Goal: Task Accomplishment & Management: Complete application form

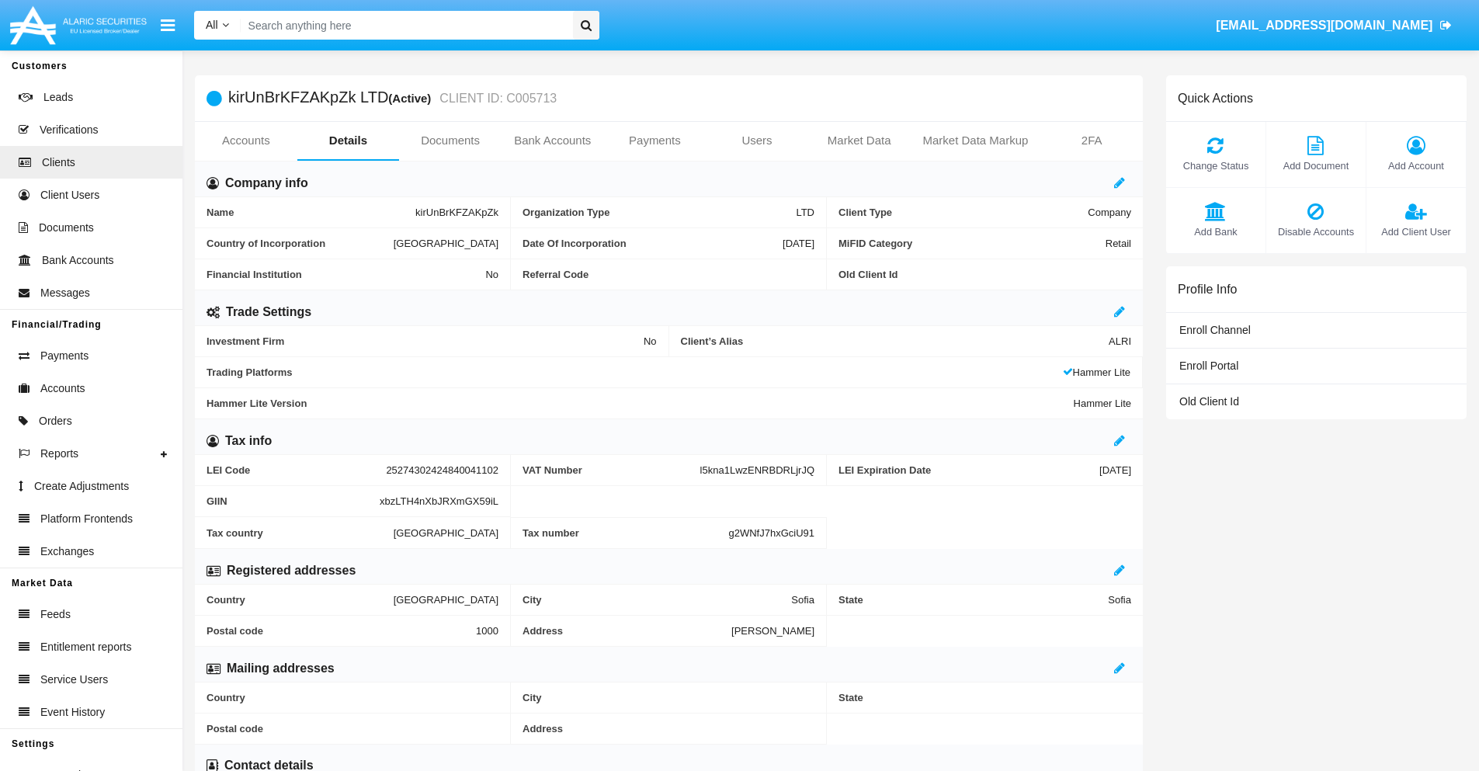
click at [757, 141] on link "Users" at bounding box center [757, 140] width 103 height 37
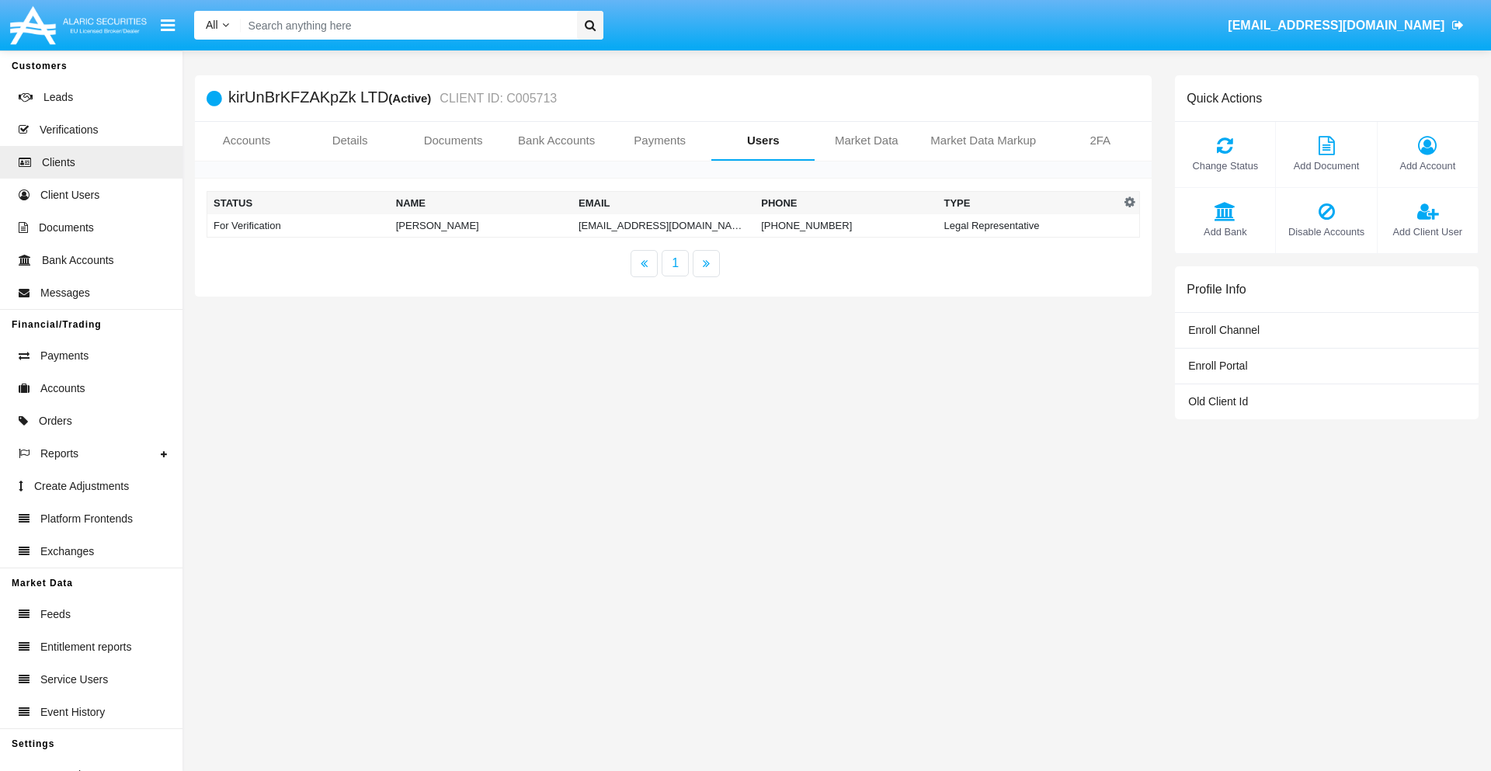
click at [663, 225] on td "88gm.uaash8@enkf-szot.sg" at bounding box center [663, 225] width 182 height 23
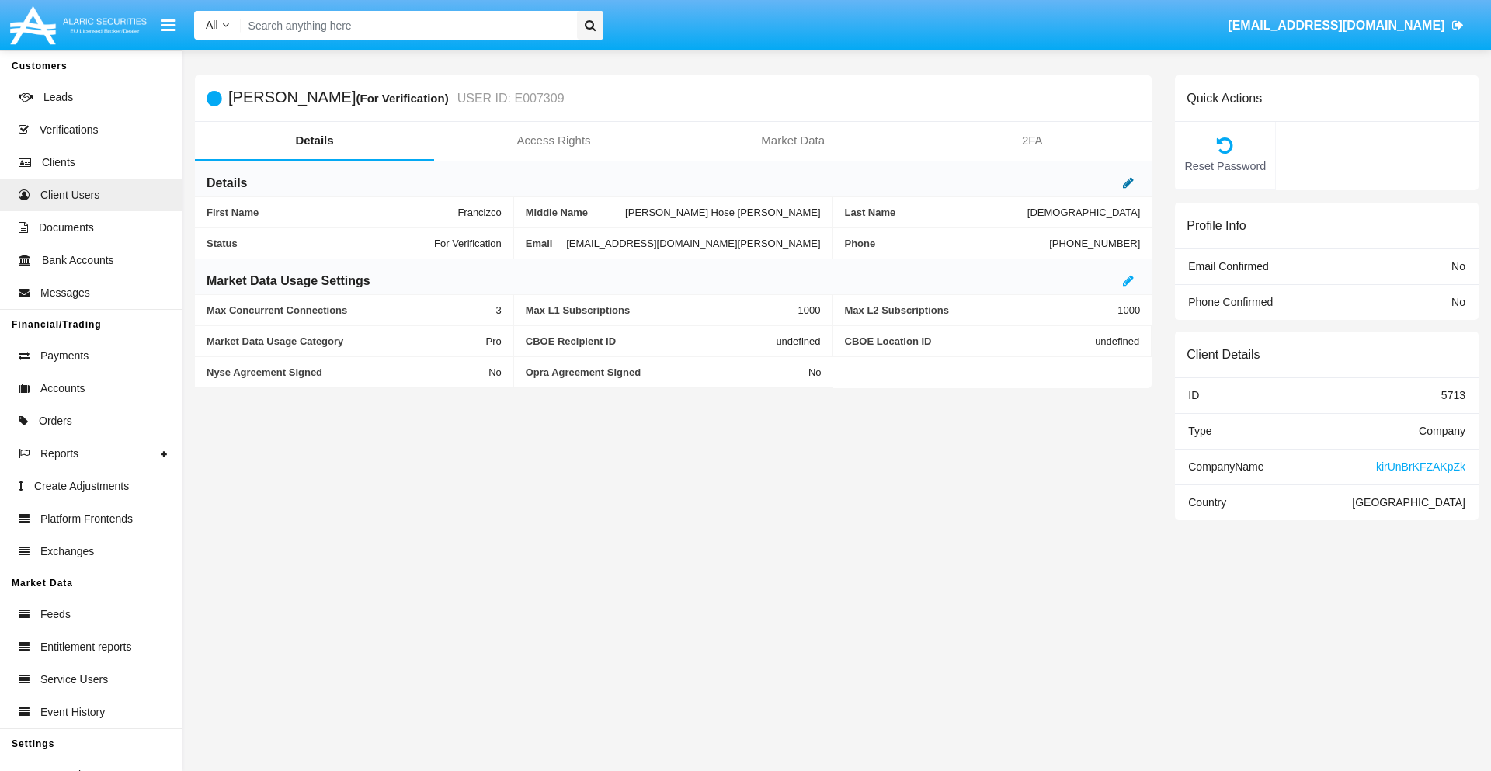
click at [1128, 182] on icon at bounding box center [1128, 182] width 11 height 12
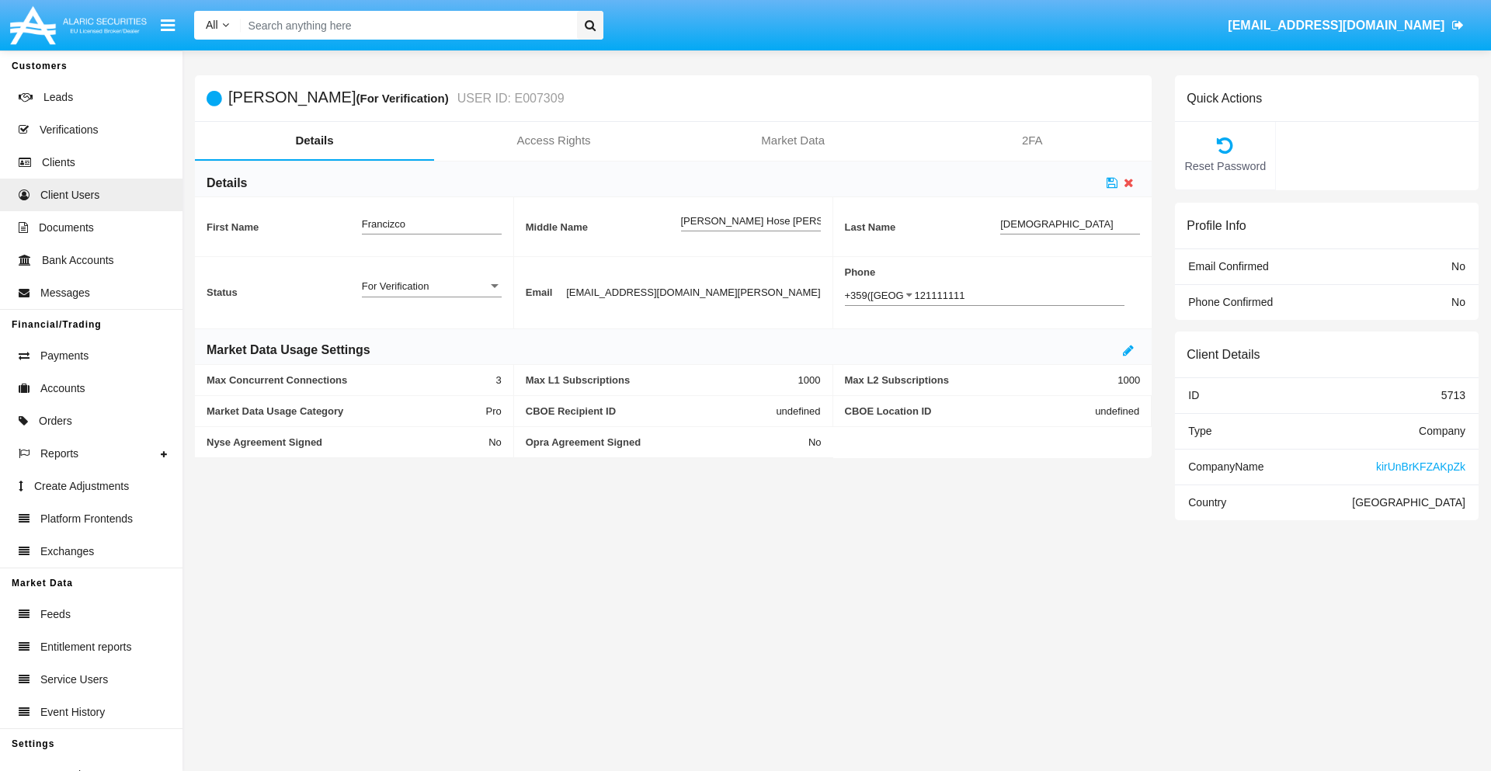
click at [431, 286] on div "For Verification" at bounding box center [425, 286] width 126 height 13
click at [431, 294] on span "Verified" at bounding box center [432, 295] width 140 height 30
click at [1112, 182] on icon at bounding box center [1112, 182] width 11 height 12
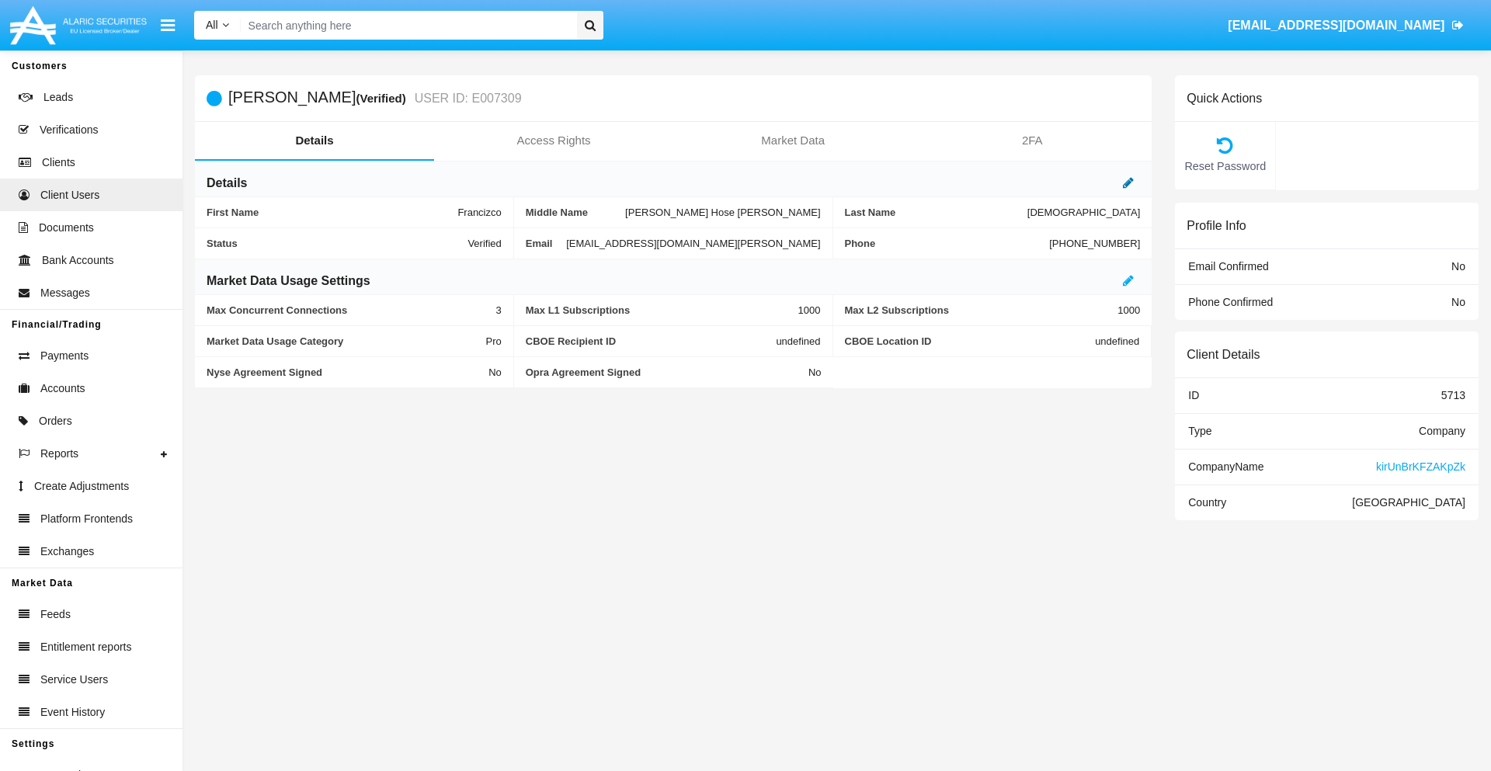
click at [1128, 182] on icon at bounding box center [1128, 182] width 11 height 12
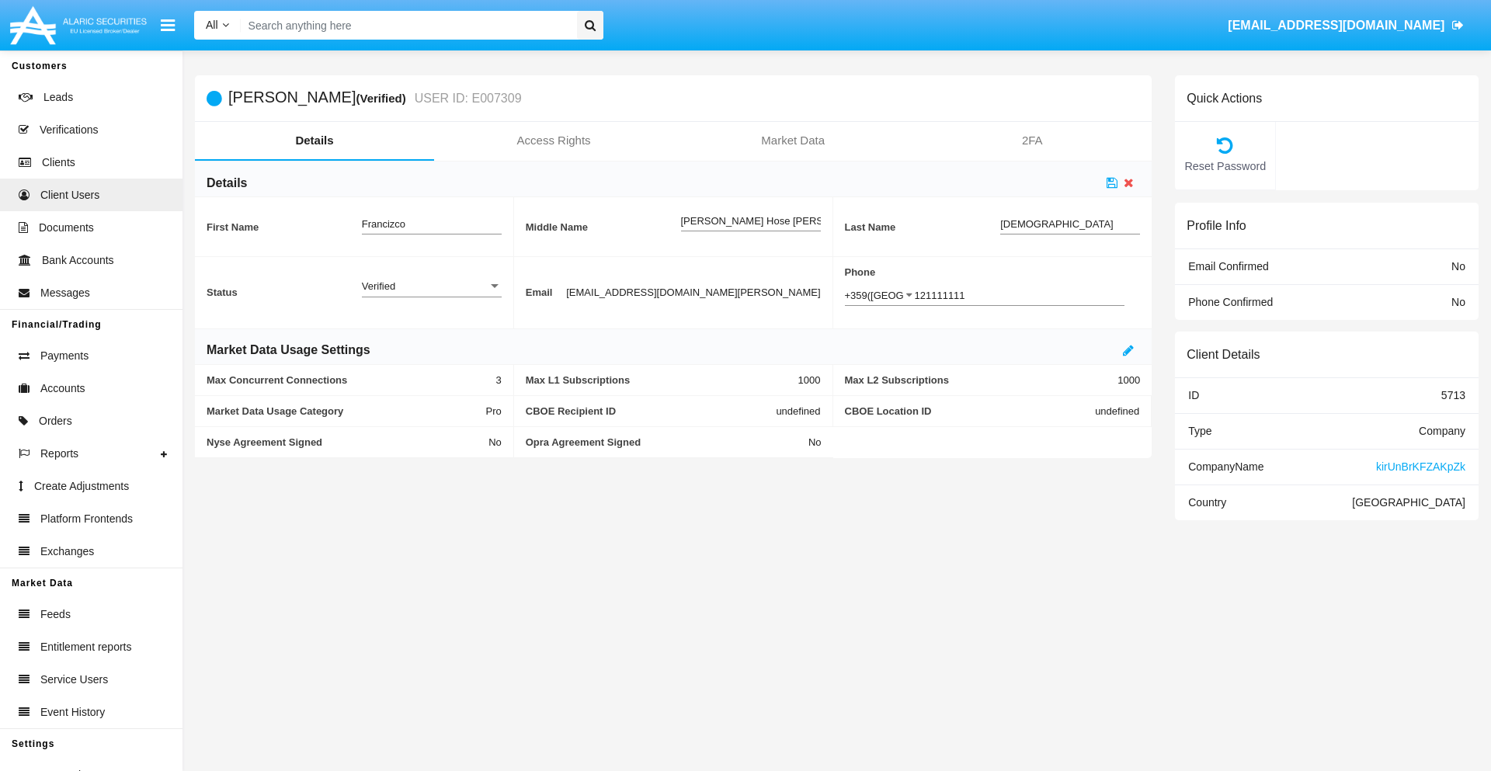
click at [431, 286] on div "Verified" at bounding box center [425, 286] width 126 height 13
click at [431, 294] on span "Active" at bounding box center [432, 295] width 140 height 30
click at [1112, 182] on icon at bounding box center [1112, 182] width 11 height 12
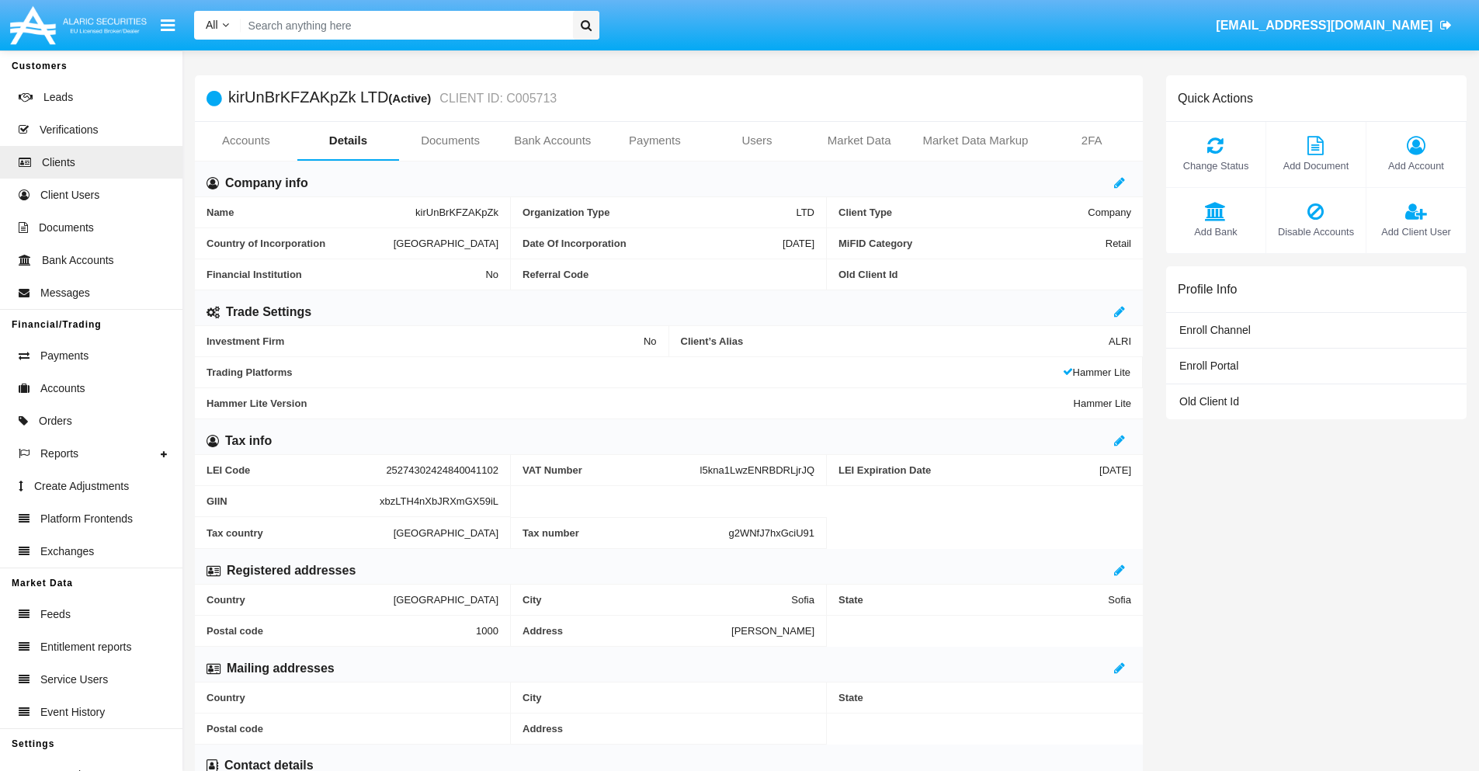
click at [1416, 231] on span "Add Client User" at bounding box center [1416, 231] width 84 height 15
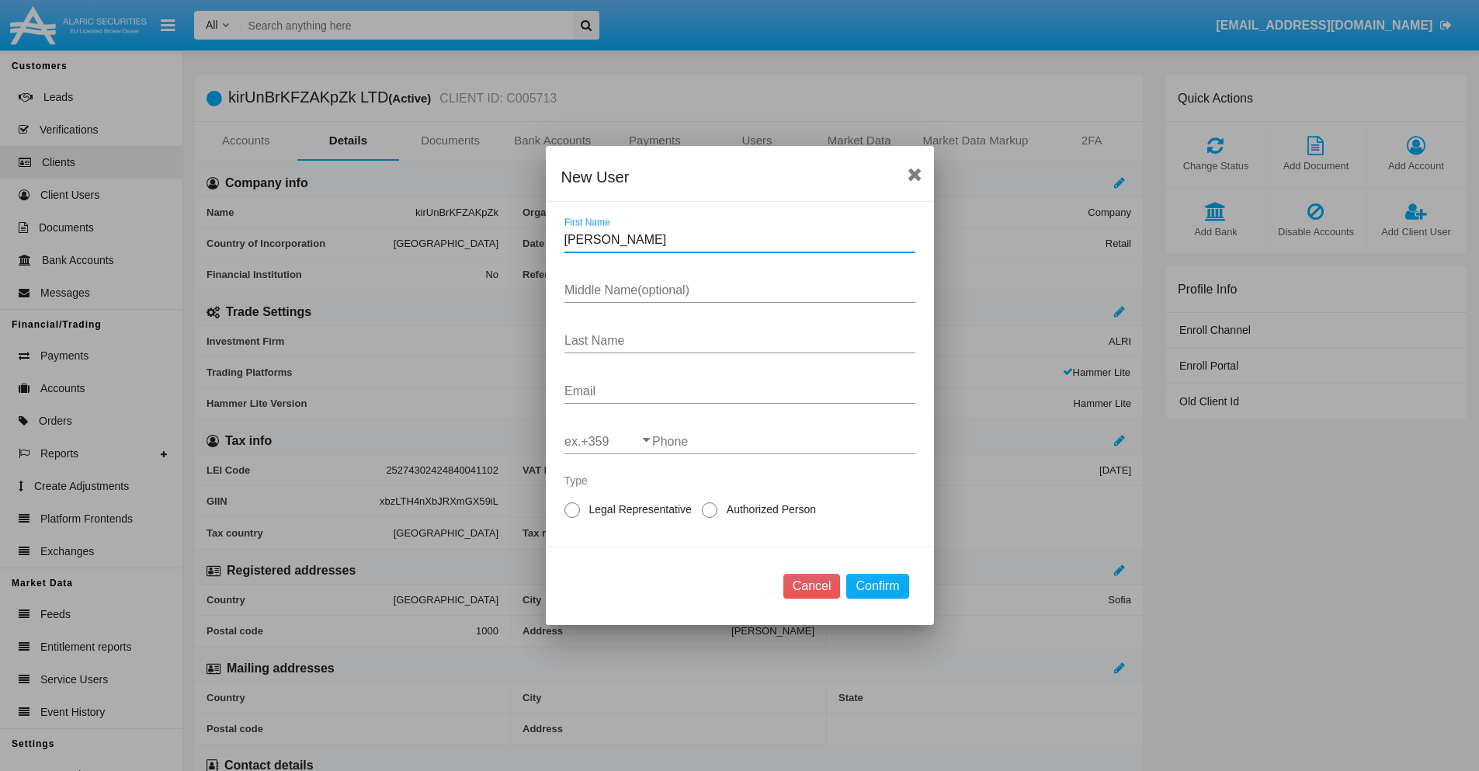
type input "Pamella"
type input "Donald"
type input "Ryan"
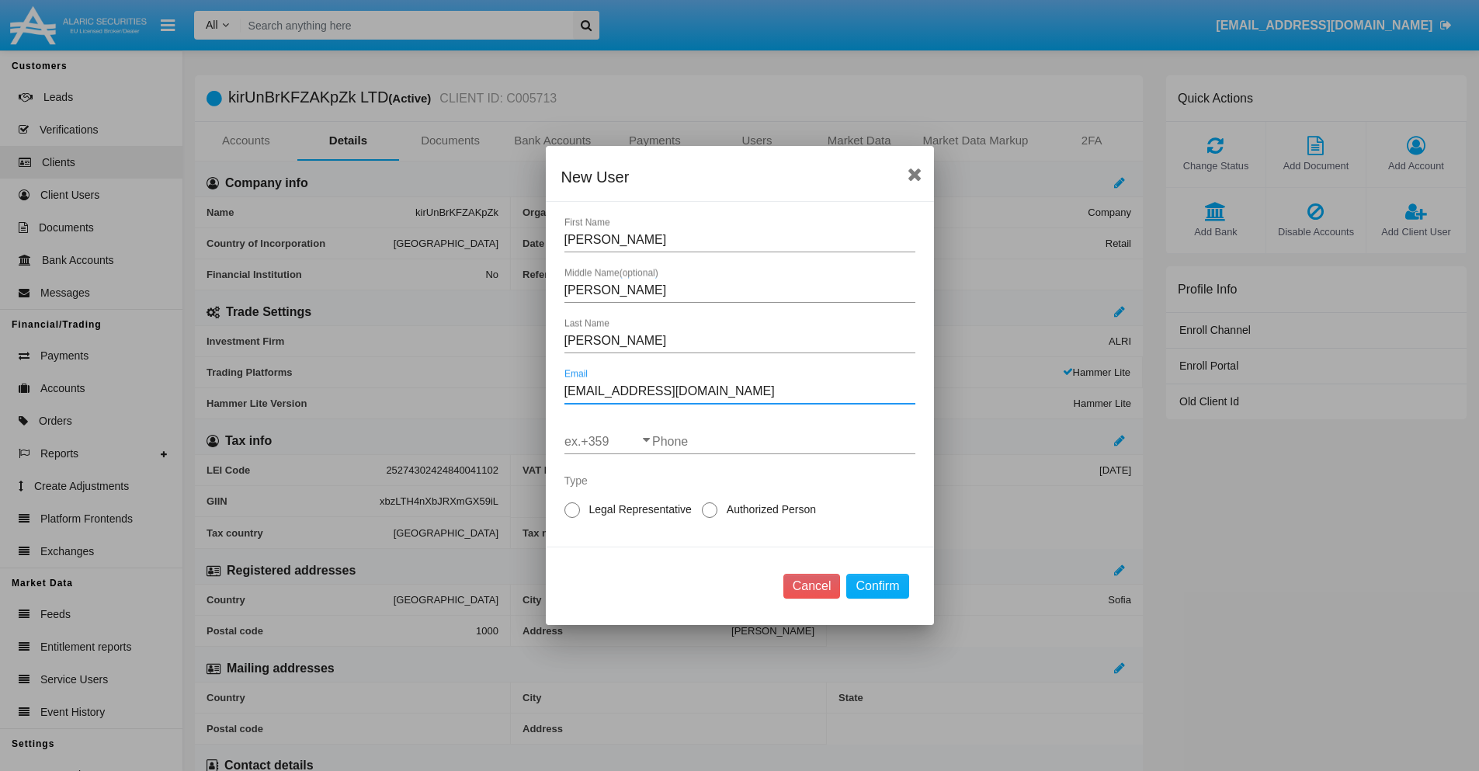
type input "[EMAIL_ADDRESS][DOMAIN_NAME]"
click at [608, 442] on input "ex.+359" at bounding box center [609, 442] width 88 height 14
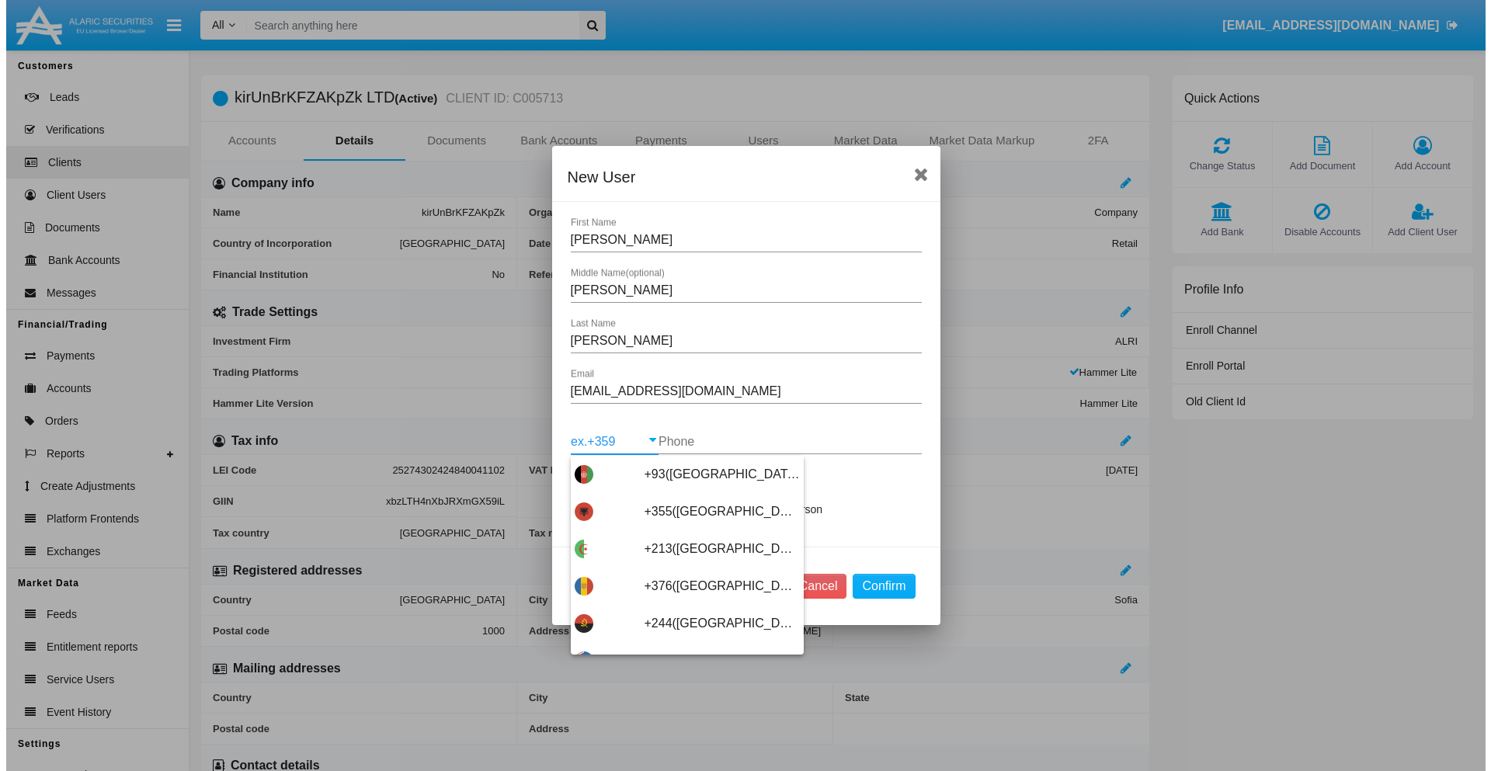
scroll to position [8262, 0]
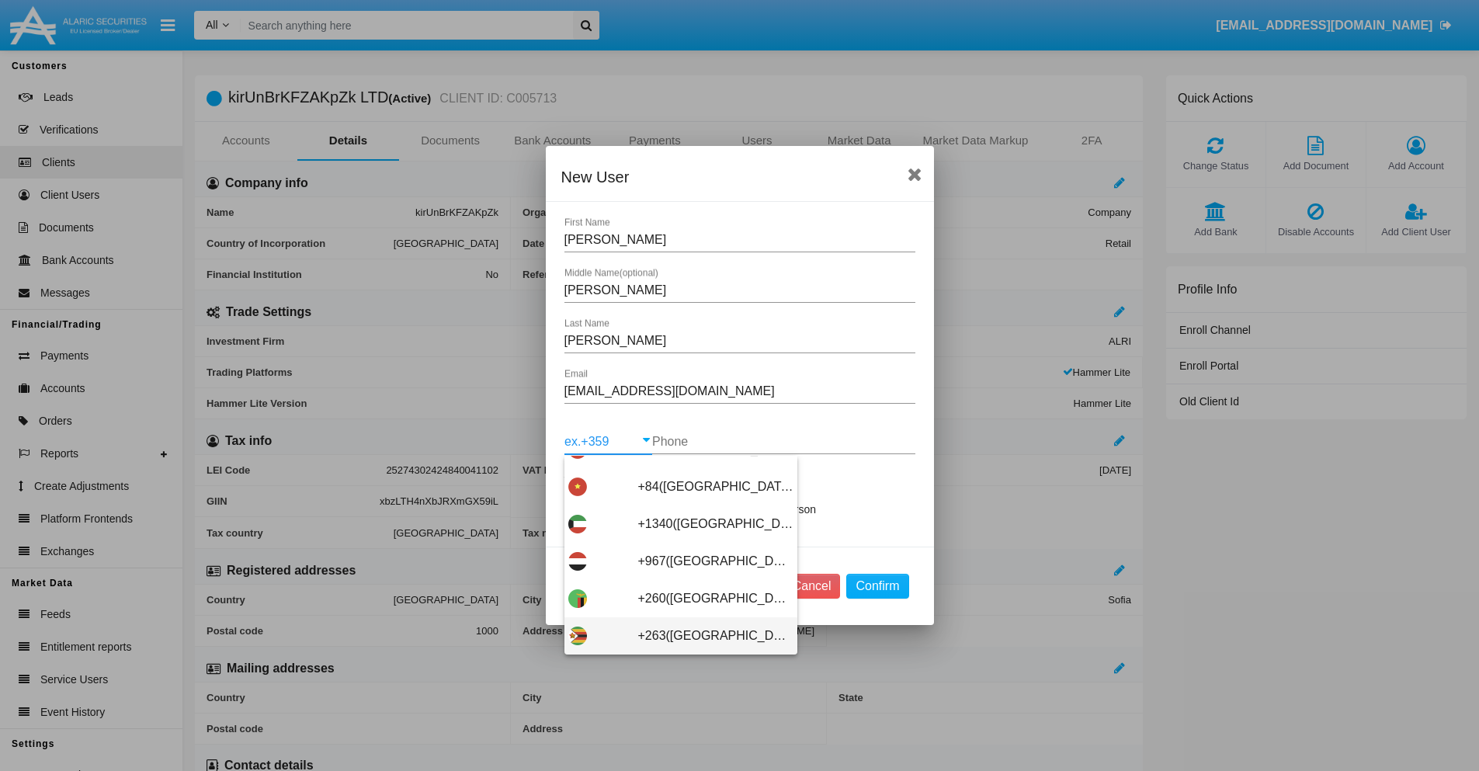
click at [675, 636] on span "+263(Zimbabwe)" at bounding box center [715, 635] width 155 height 37
type input "+263(Zimbabwe)"
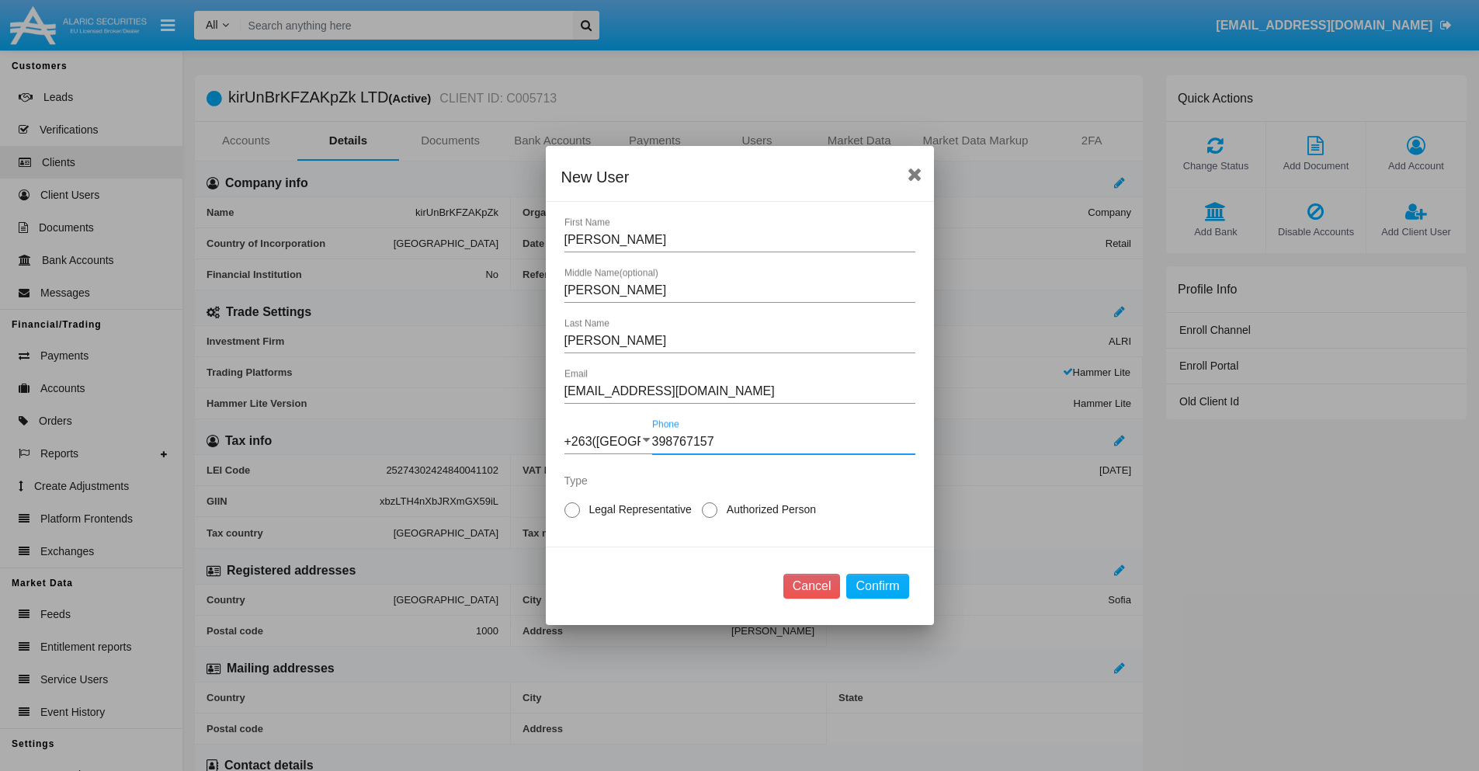
type input "398767157"
click at [768, 509] on span "Authorized Person" at bounding box center [769, 510] width 103 height 16
click at [710, 518] on input "Authorized Person" at bounding box center [709, 518] width 1 height 1
radio input "true"
click at [878, 586] on button "Confirm" at bounding box center [877, 586] width 62 height 25
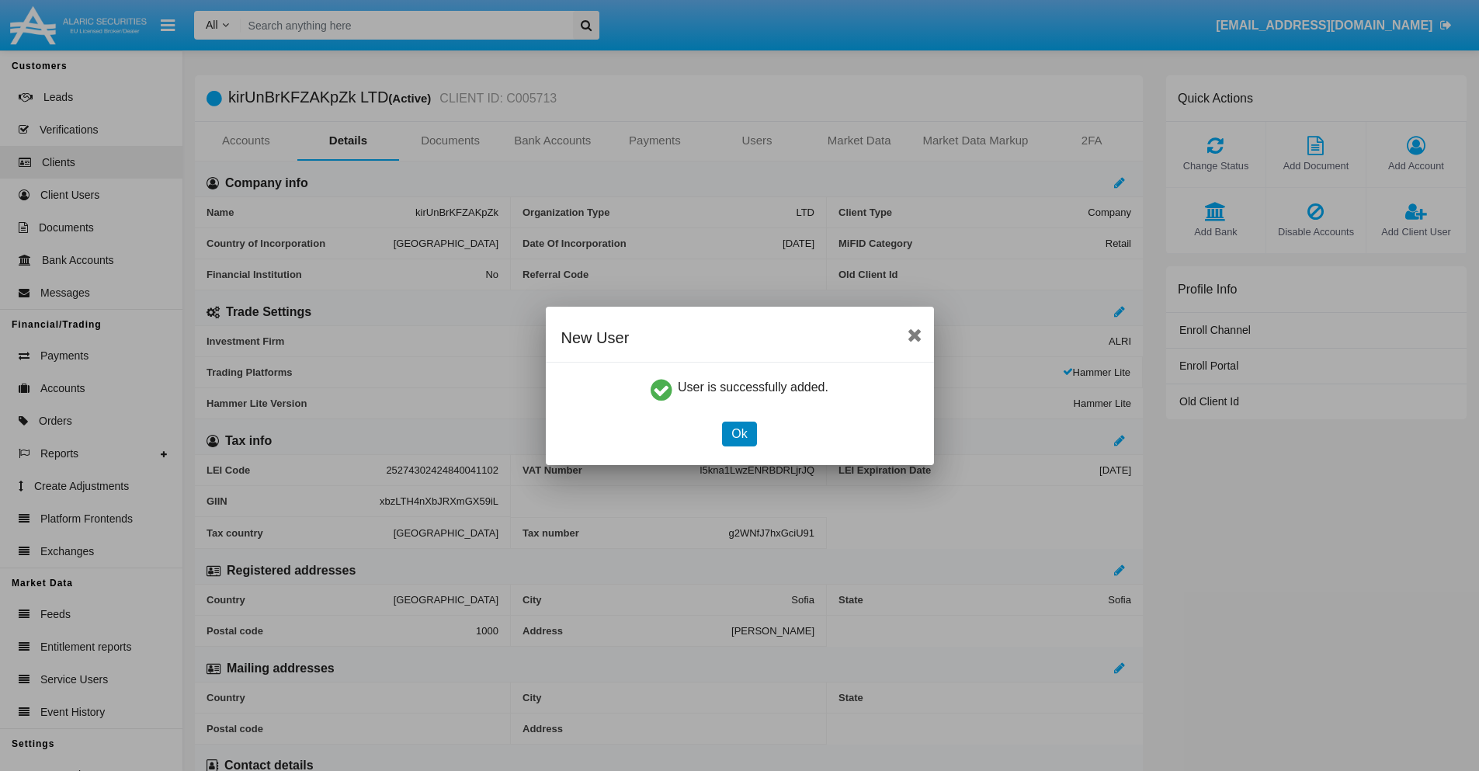
click at [739, 433] on button "Ok" at bounding box center [739, 434] width 34 height 25
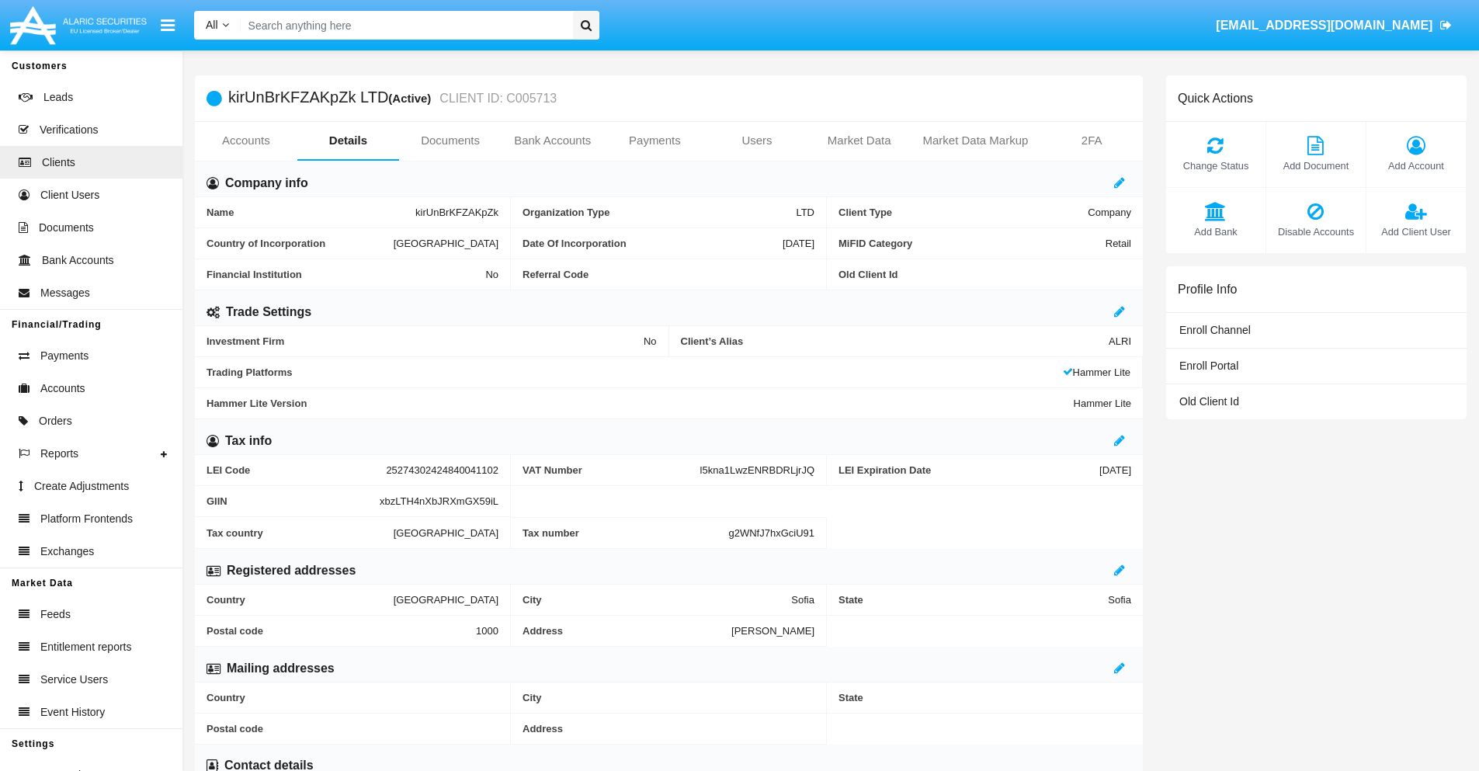
click at [1416, 231] on span "Add Client User" at bounding box center [1416, 231] width 84 height 15
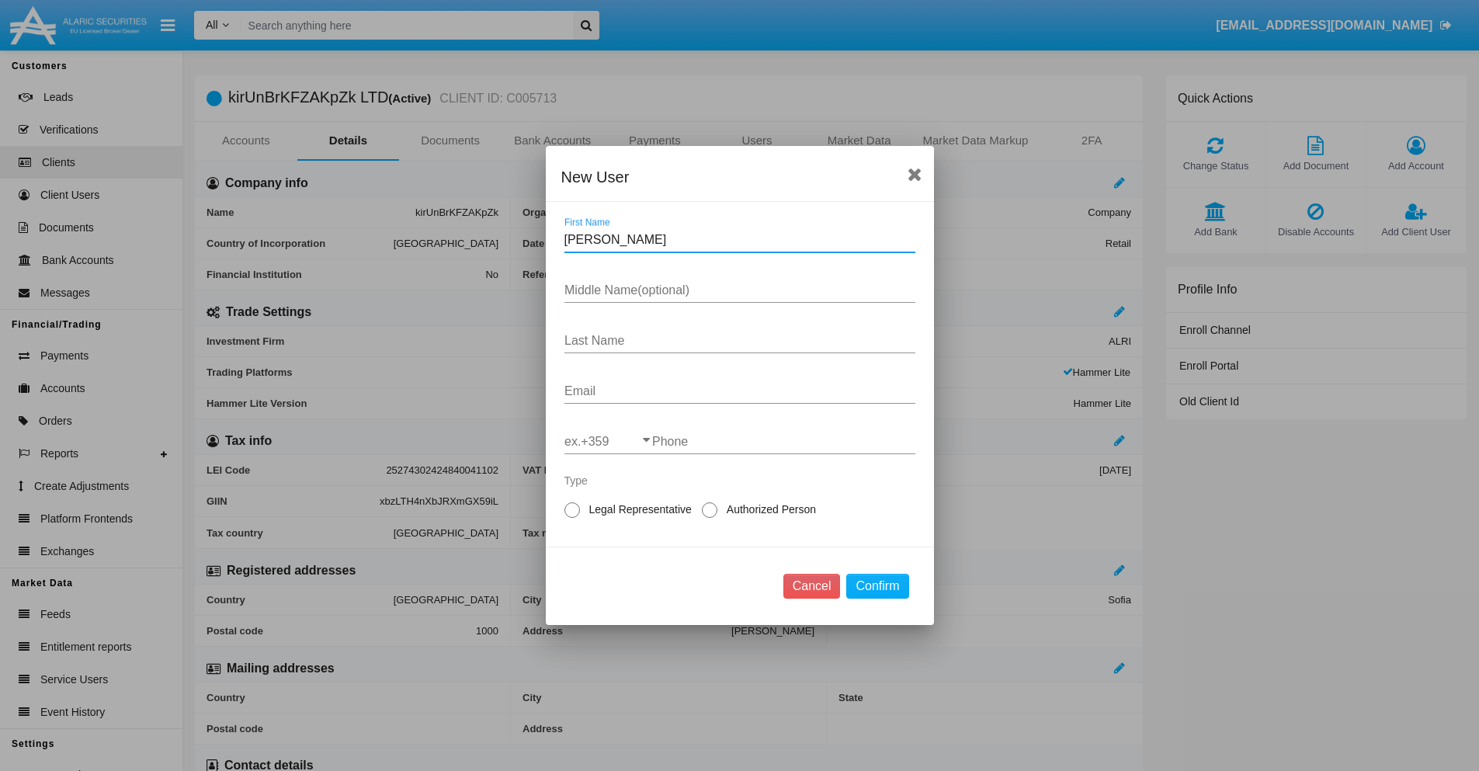
type input "Elden"
type input "Wendi"
type input "Hettinger"
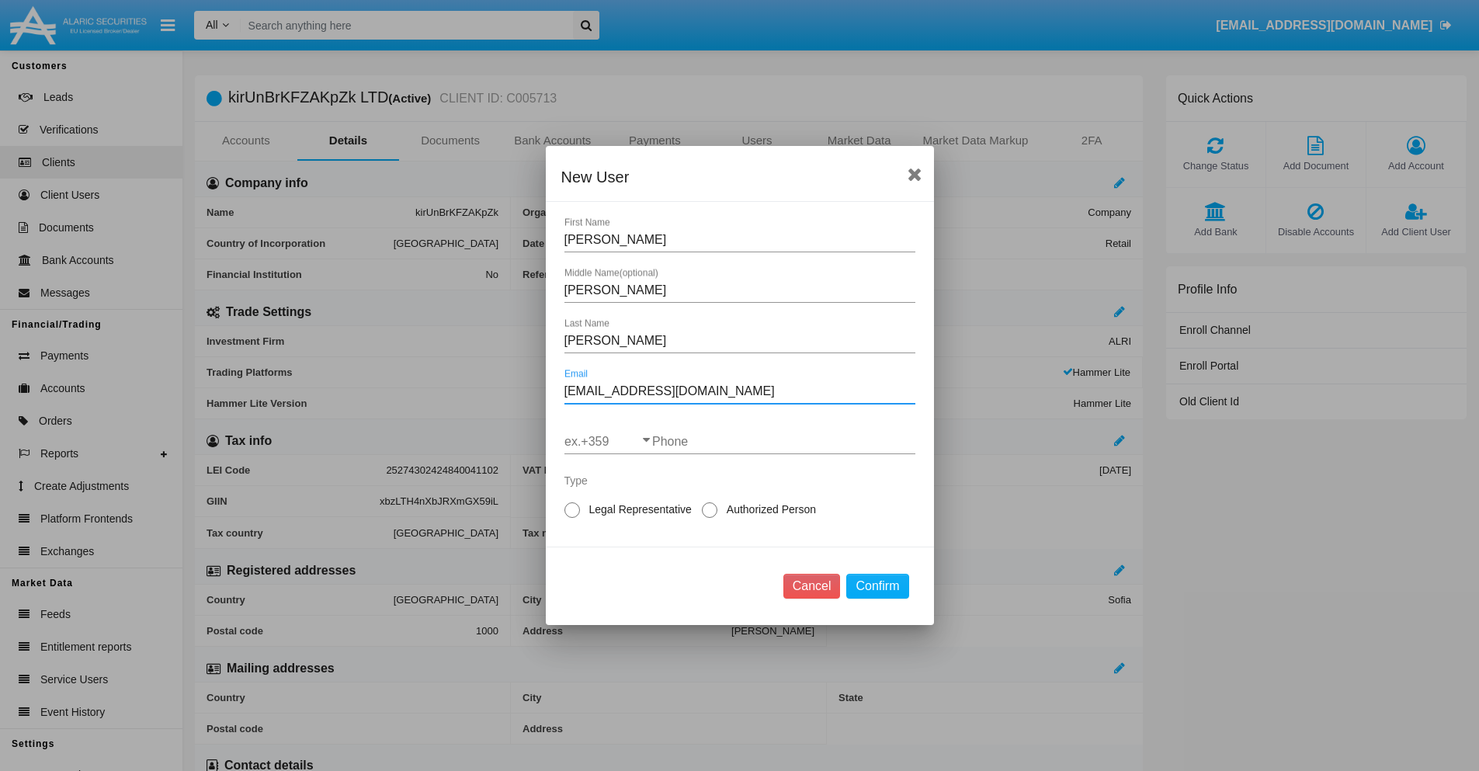
type input "nk_j9bquy@oy8b9.0.vn"
click at [608, 442] on input "ex.+359" at bounding box center [609, 442] width 88 height 14
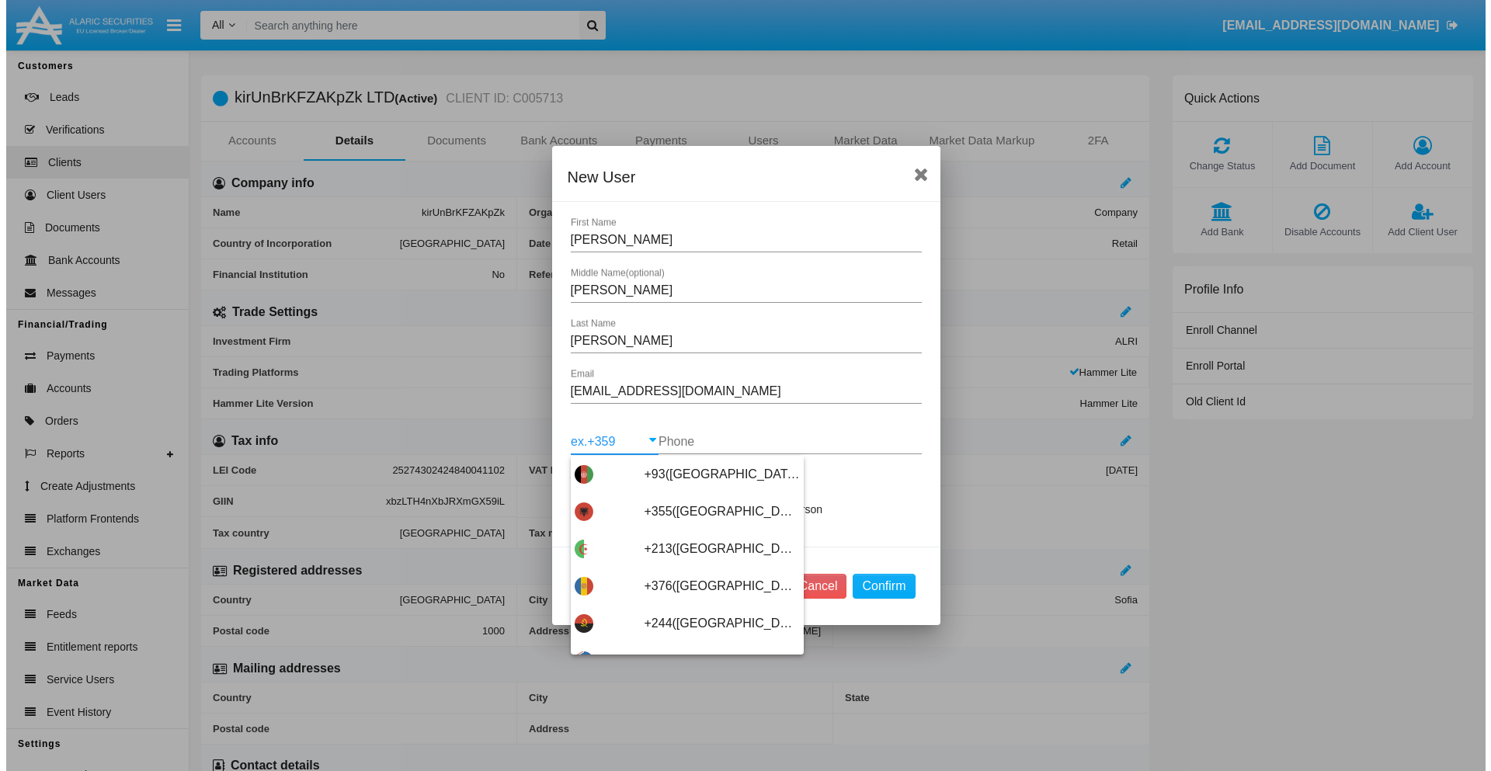
scroll to position [8262, 0]
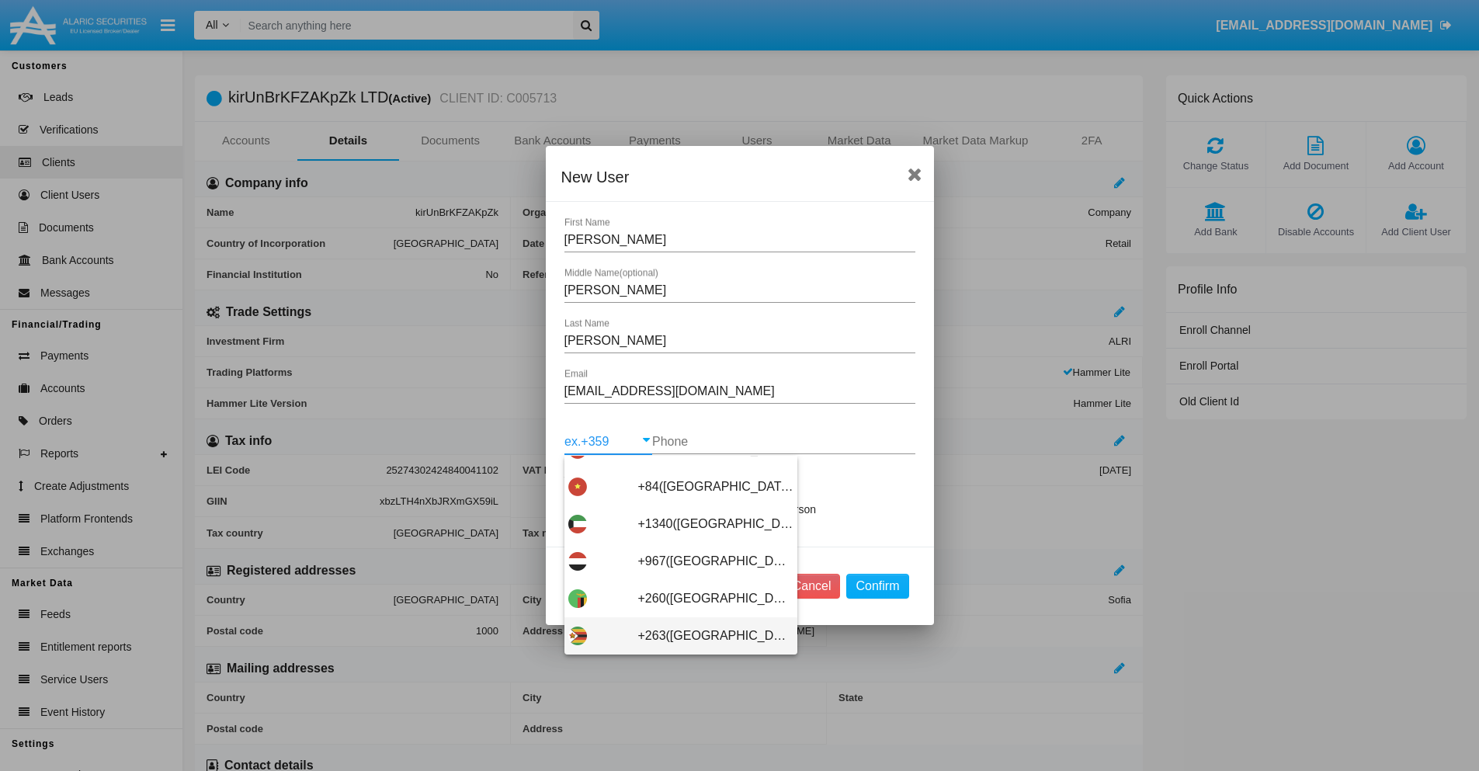
click at [675, 636] on span "+263(Zimbabwe)" at bounding box center [715, 635] width 155 height 37
type input "+263(Zimbabwe)"
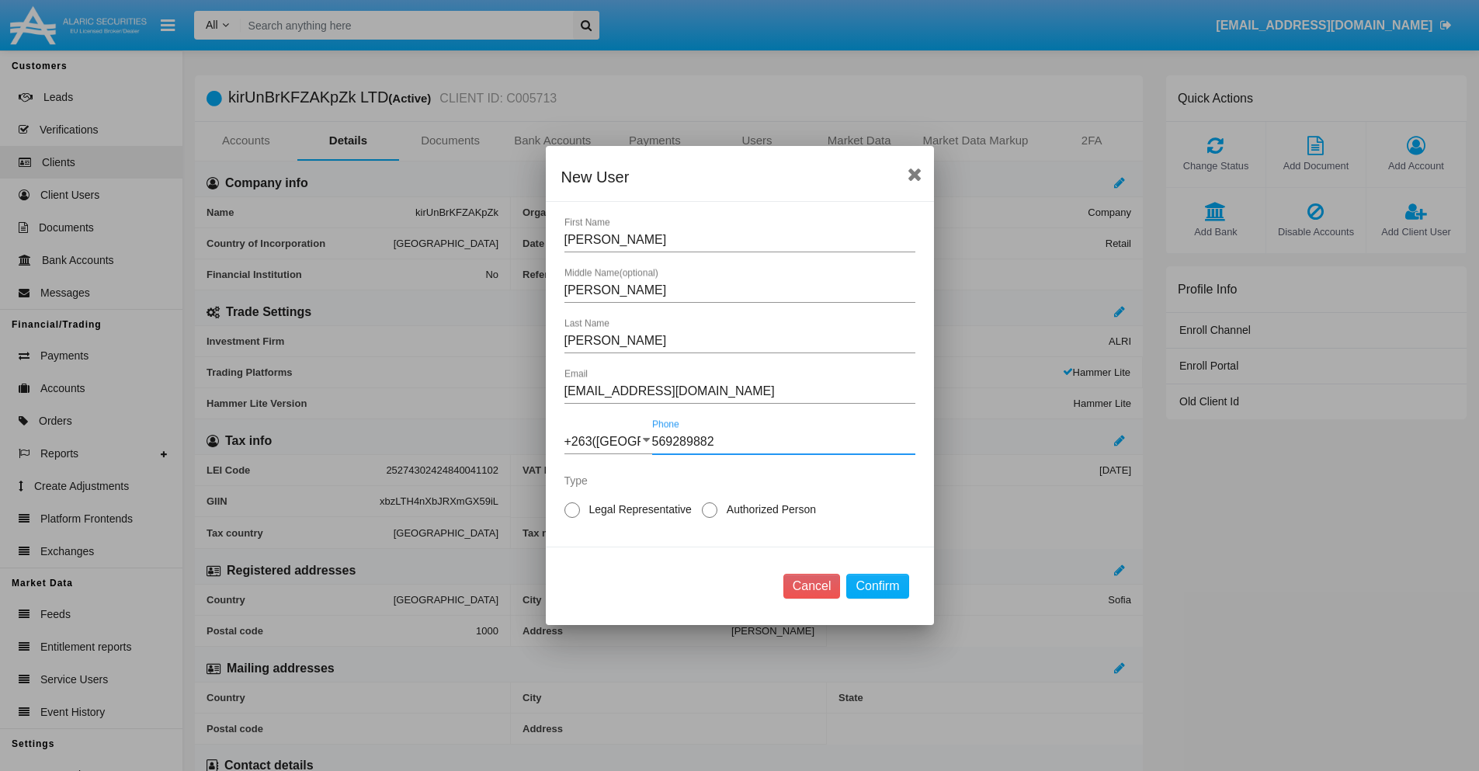
type input "569289882"
click at [638, 509] on span "Legal Representative" at bounding box center [638, 510] width 116 height 16
click at [572, 518] on input "Legal Representative" at bounding box center [572, 518] width 1 height 1
radio input "true"
click at [878, 586] on button "Confirm" at bounding box center [877, 586] width 62 height 25
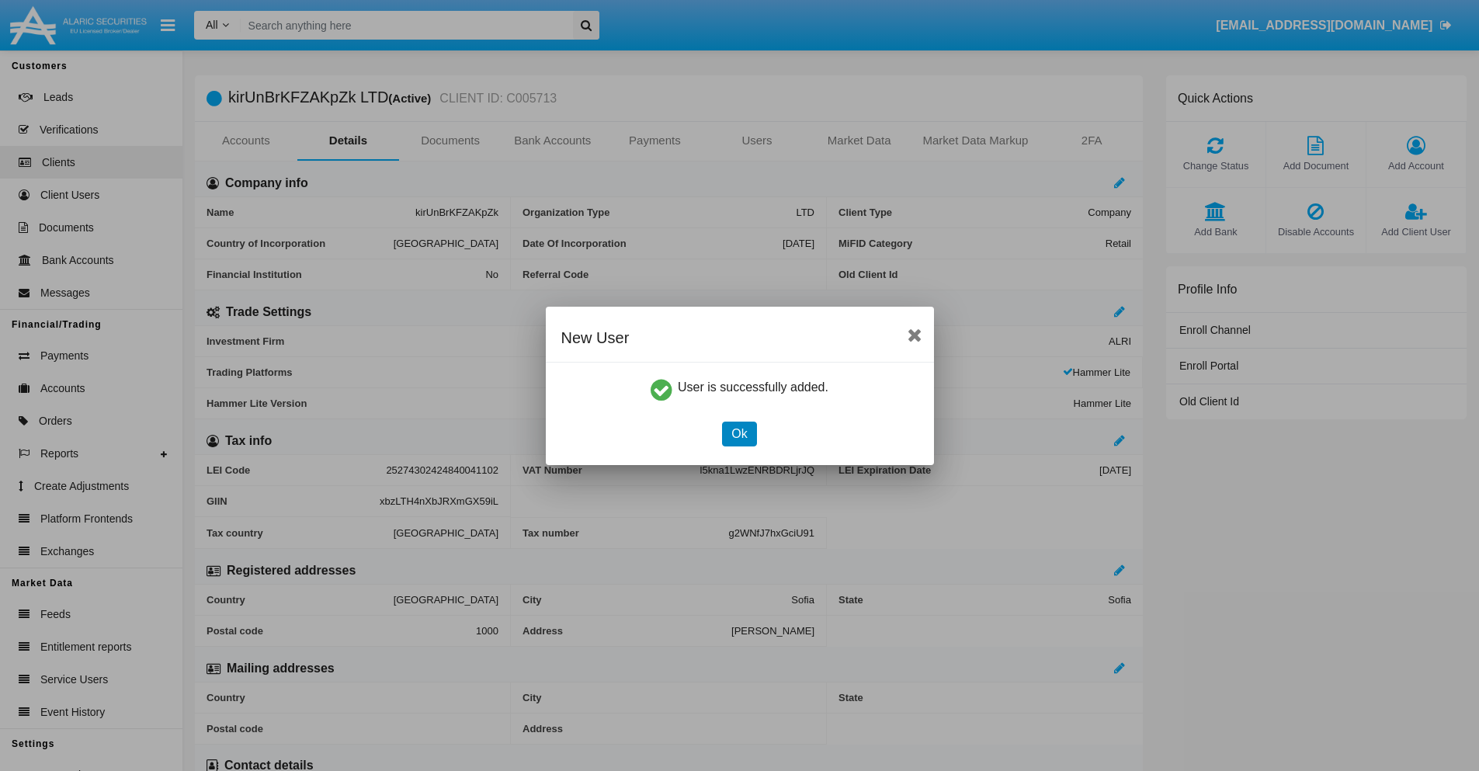
click at [739, 433] on button "Ok" at bounding box center [739, 434] width 34 height 25
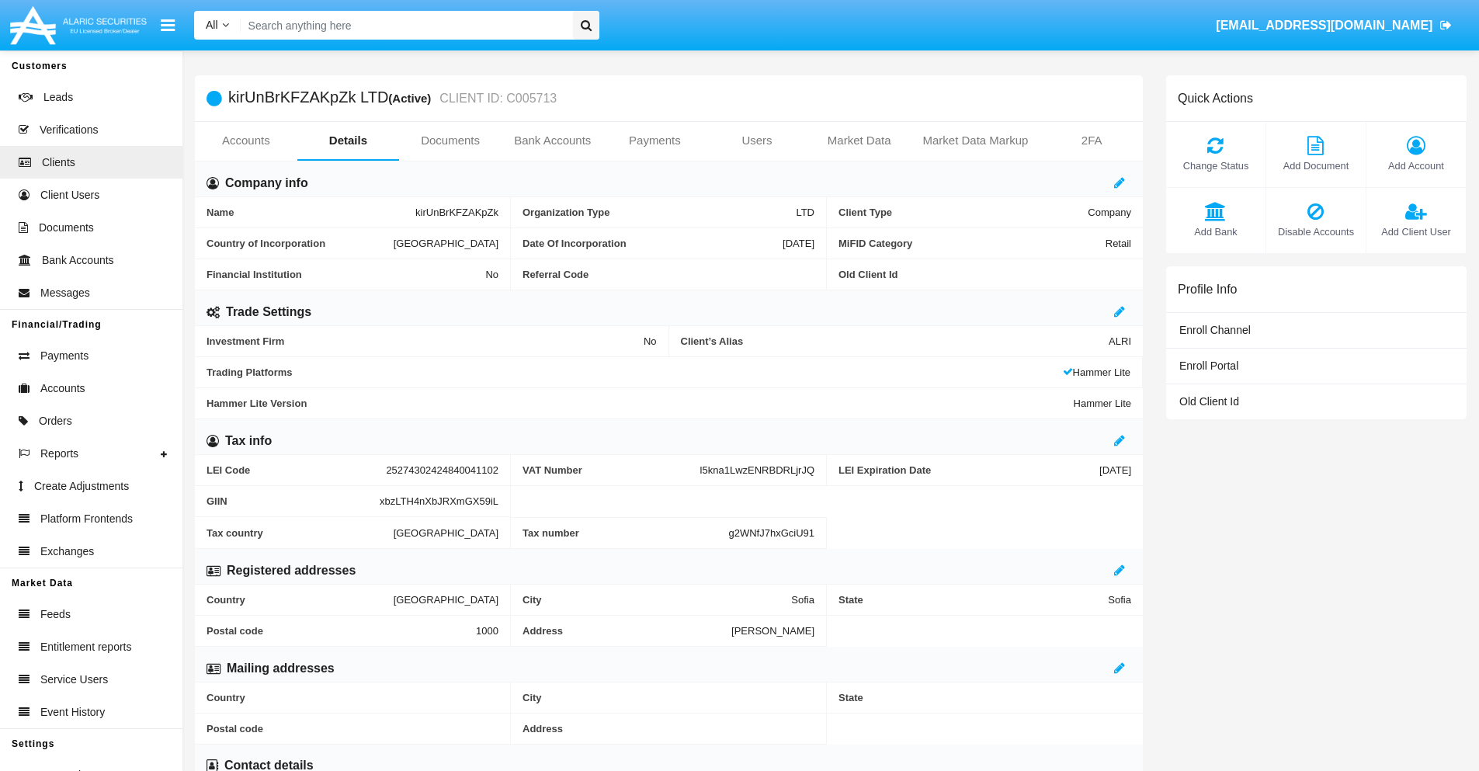
click at [757, 141] on link "Users" at bounding box center [757, 140] width 103 height 37
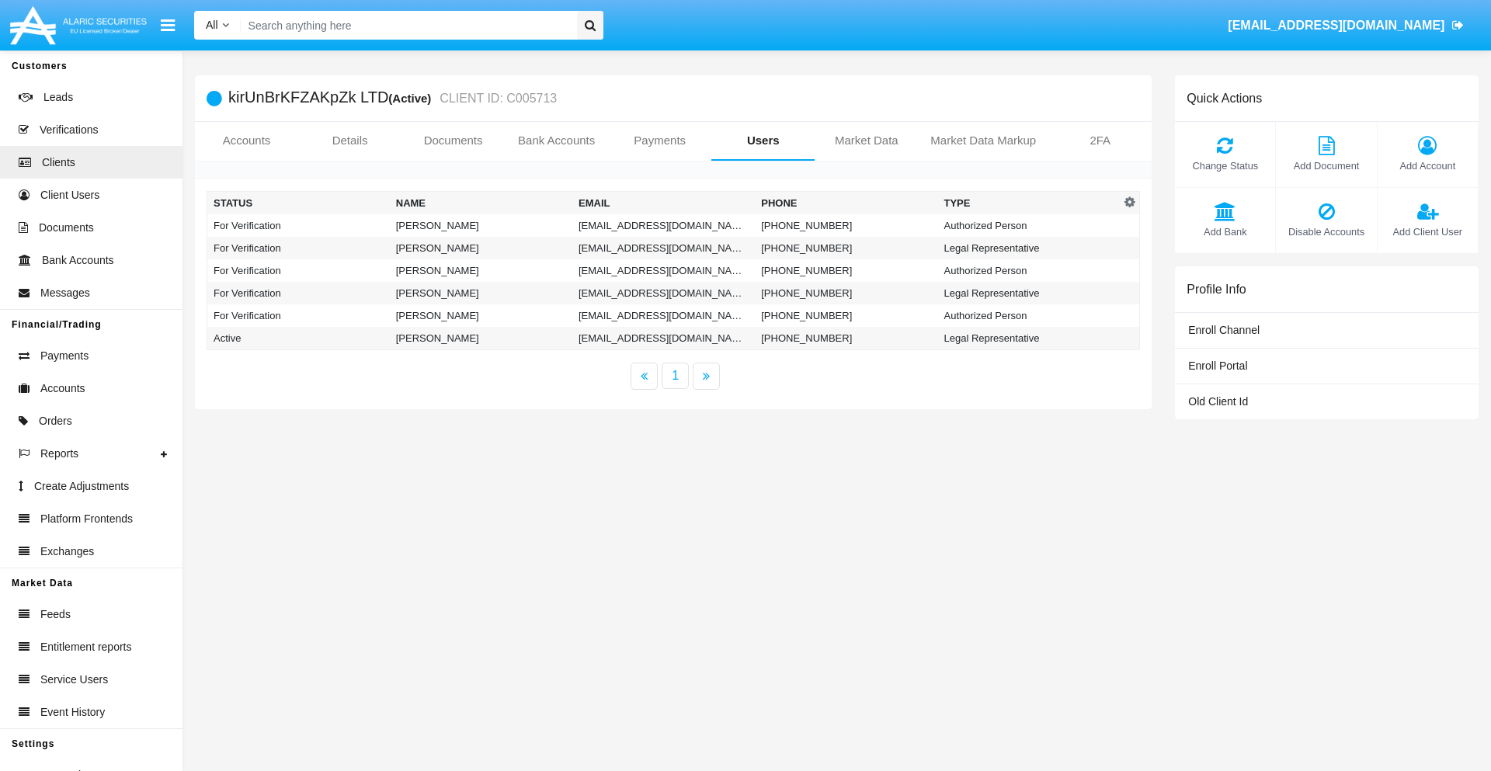
click at [663, 225] on td "9aokvt-9ss@8vhiz4oa6n1y.int" at bounding box center [663, 225] width 182 height 23
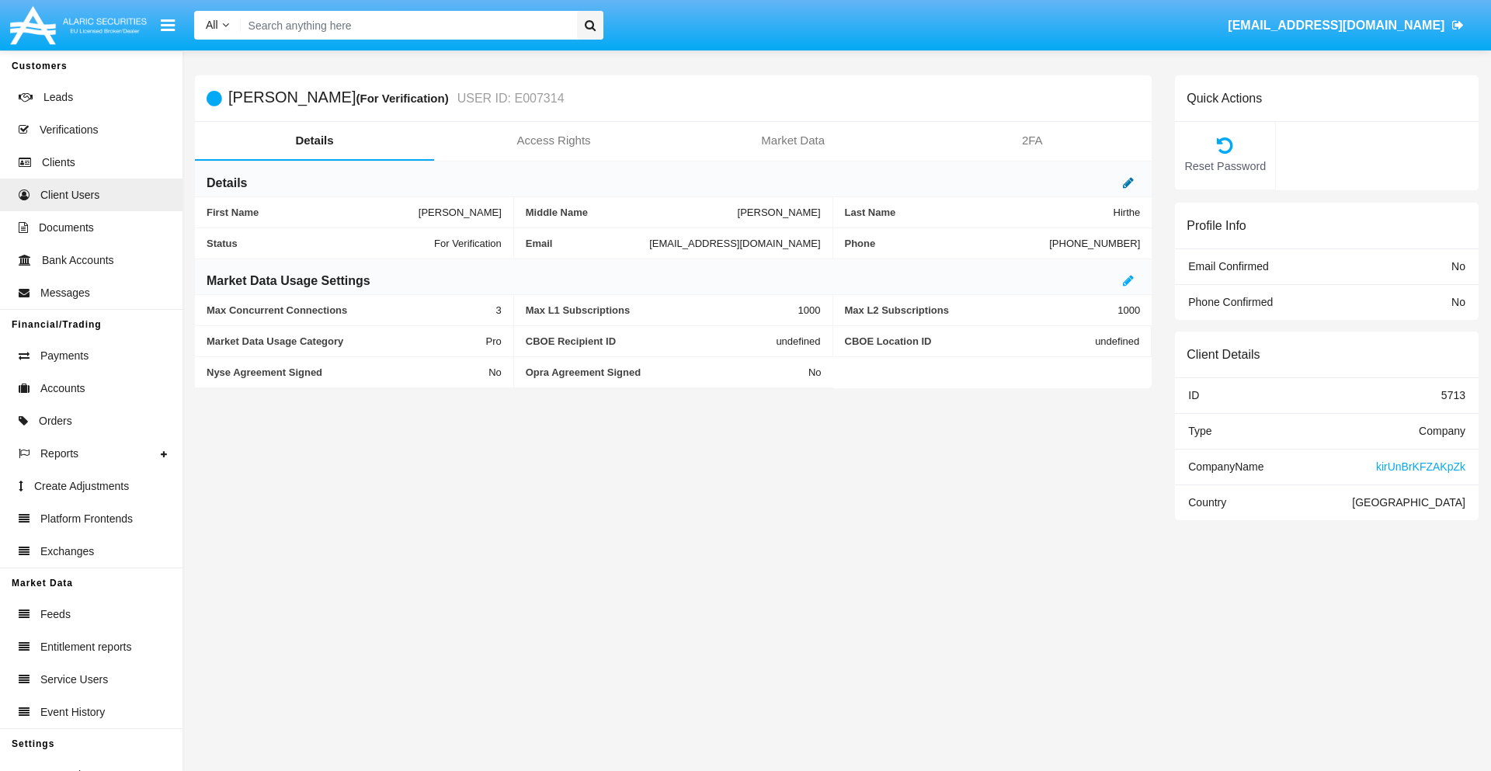
click at [1128, 182] on icon at bounding box center [1128, 182] width 11 height 12
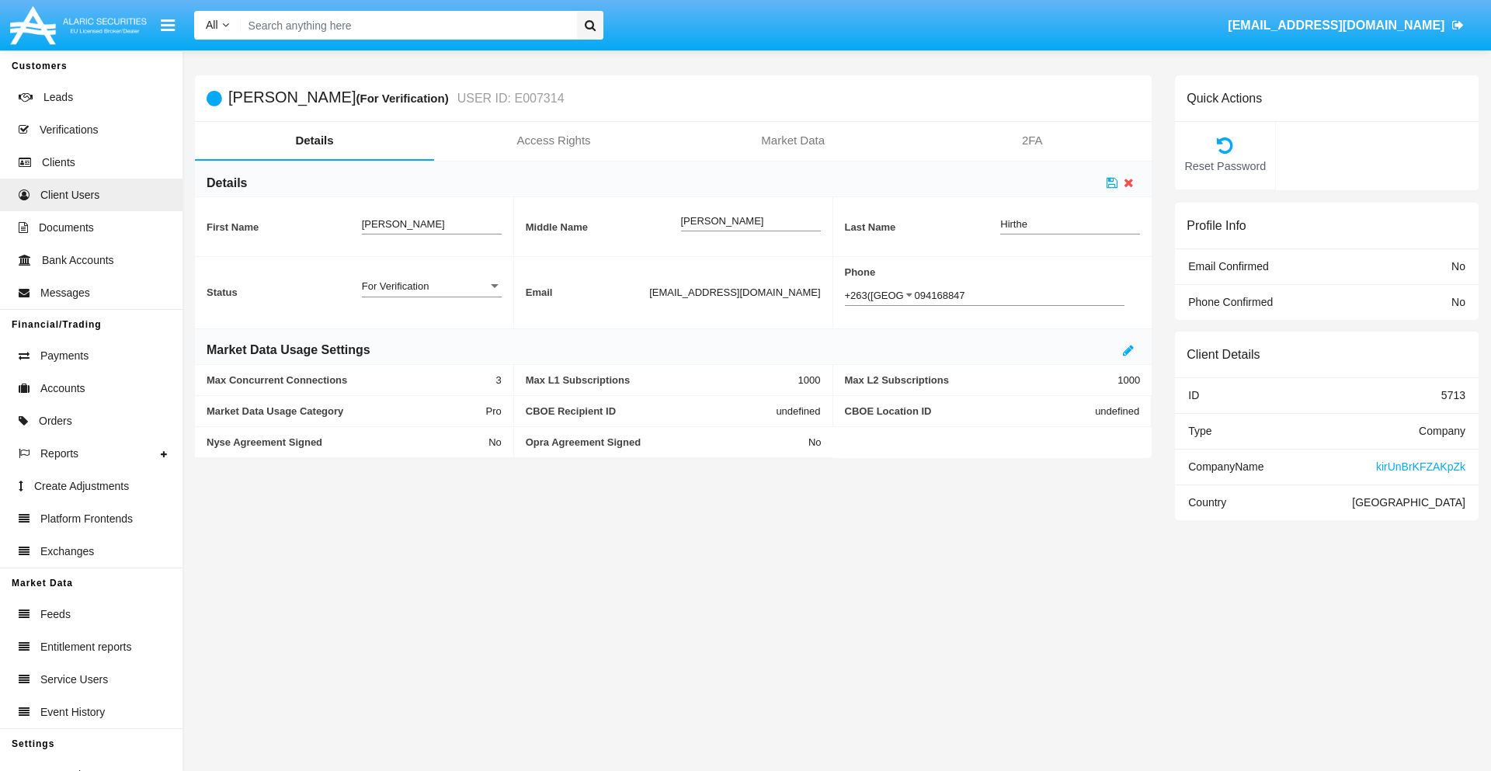
click at [431, 286] on div "For Verification" at bounding box center [425, 286] width 126 height 13
click at [431, 294] on span "Verified" at bounding box center [432, 295] width 140 height 30
click at [1112, 182] on icon at bounding box center [1112, 182] width 11 height 12
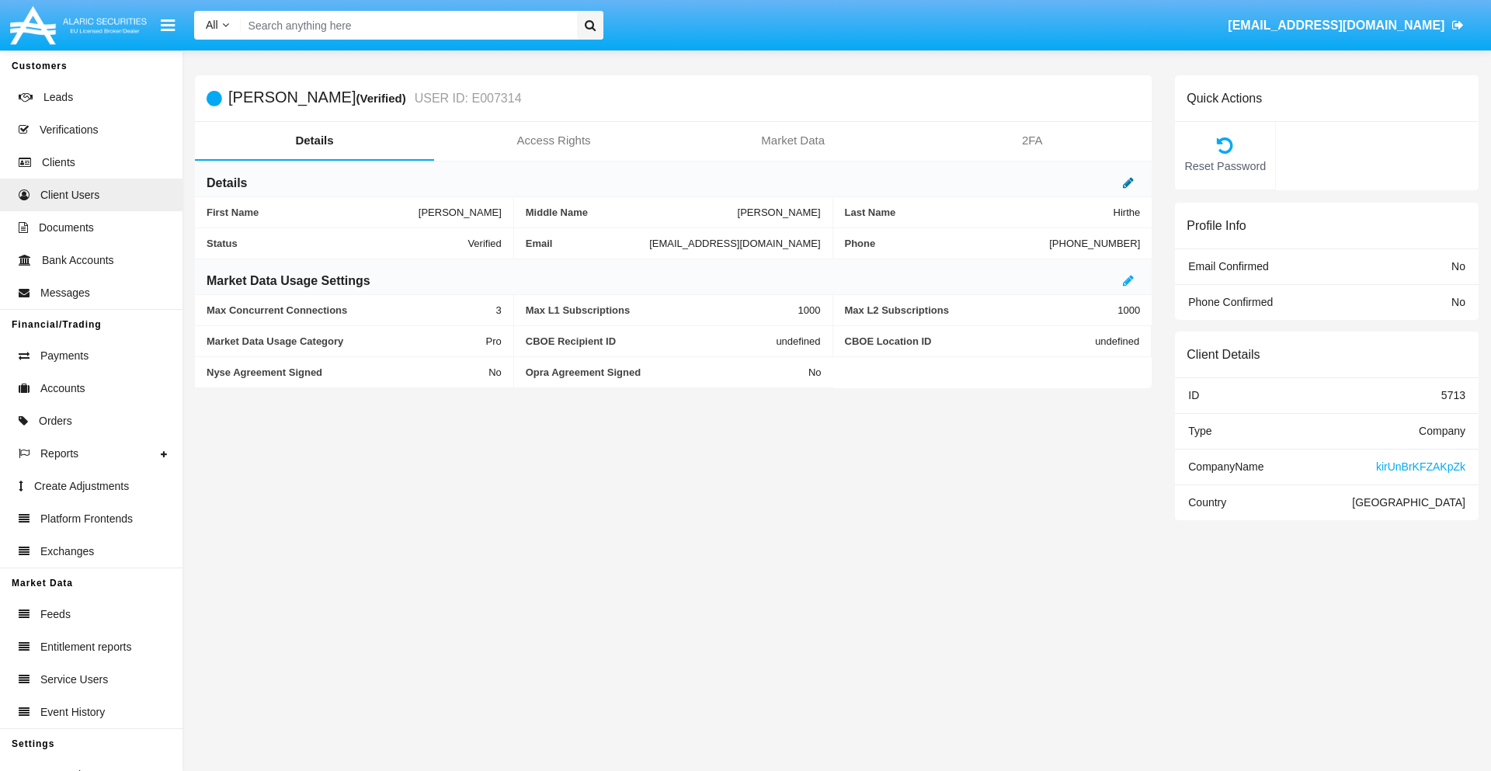
click at [1128, 182] on icon at bounding box center [1128, 182] width 11 height 12
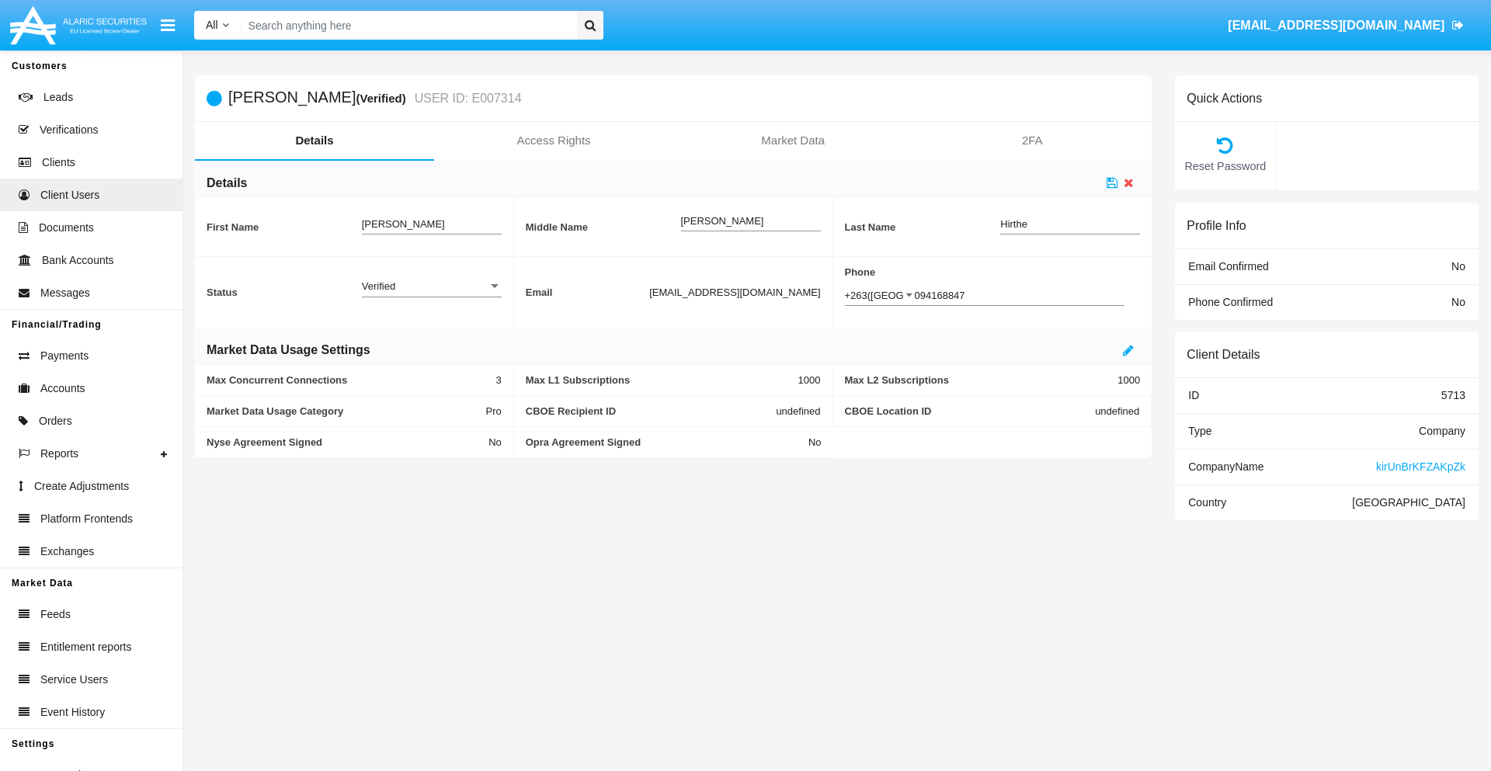
click at [431, 286] on div "Verified" at bounding box center [425, 286] width 126 height 13
click at [431, 294] on span "Active" at bounding box center [432, 295] width 140 height 30
click at [1112, 182] on icon at bounding box center [1112, 182] width 11 height 12
